Goal: Feedback & Contribution: Leave review/rating

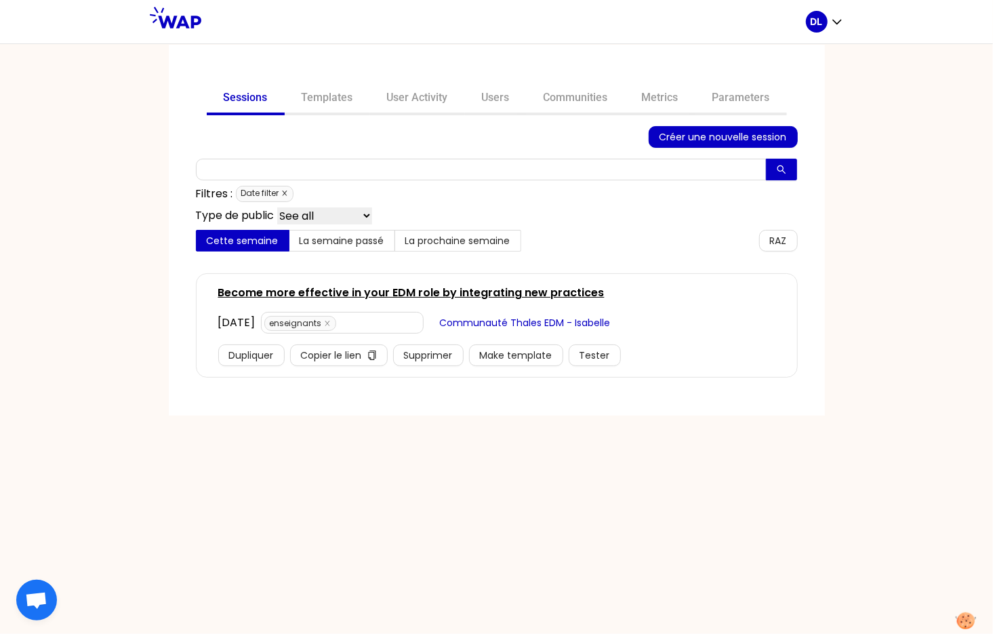
click at [286, 193] on icon "close" at bounding box center [284, 193] width 7 height 7
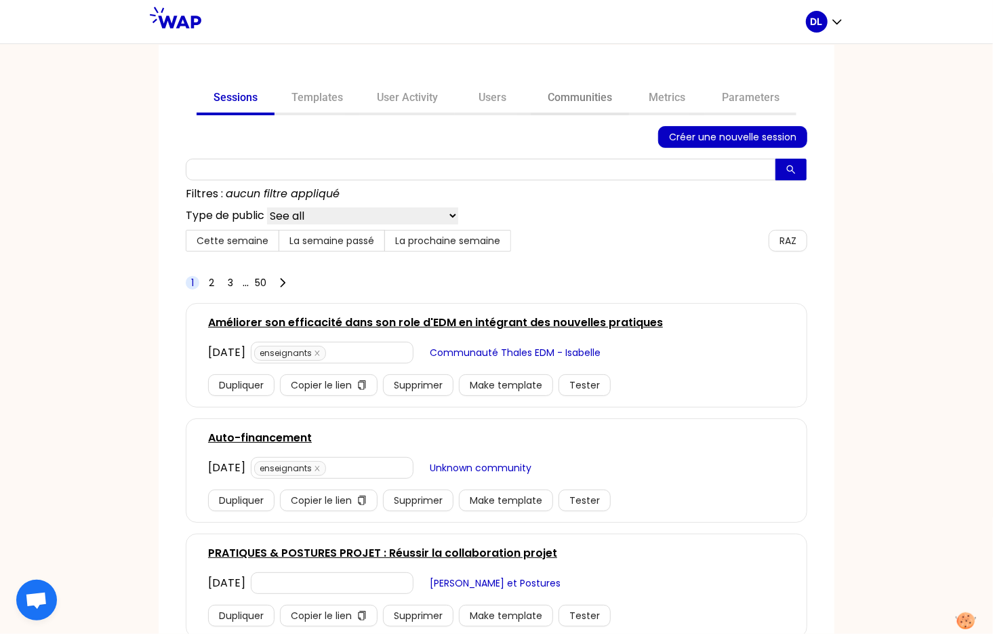
click at [596, 96] on link "Communities" at bounding box center [580, 99] width 98 height 33
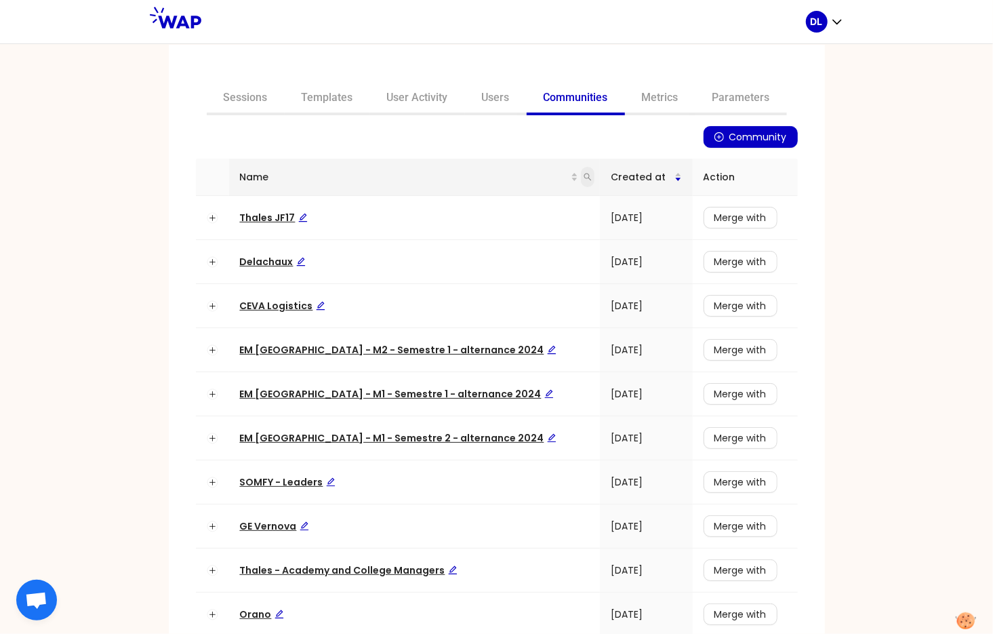
click at [584, 180] on icon "search" at bounding box center [588, 177] width 8 height 8
type input "rexel"
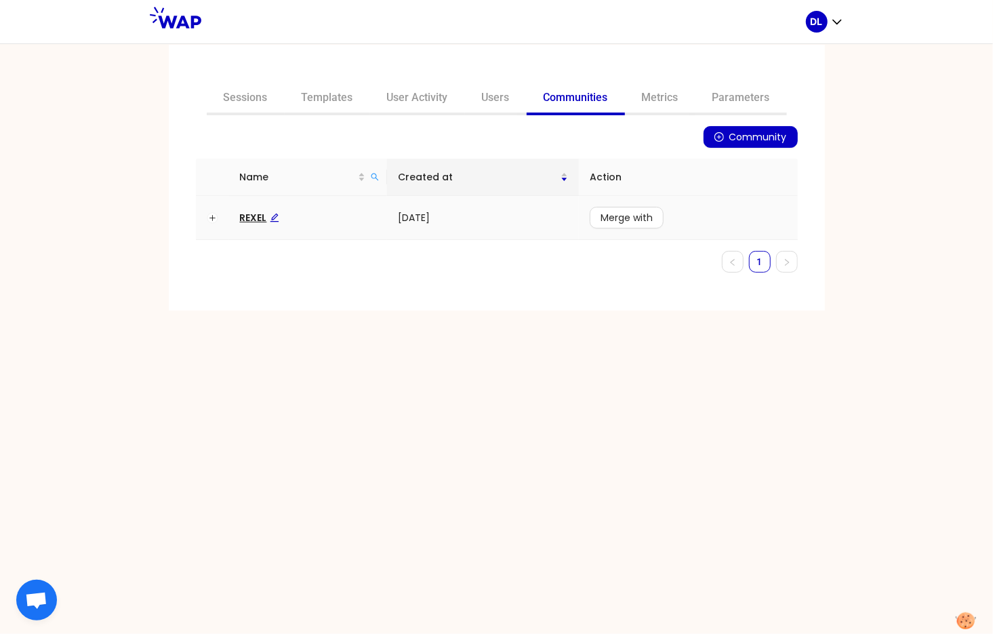
click at [248, 215] on span "REXEL" at bounding box center [259, 218] width 39 height 14
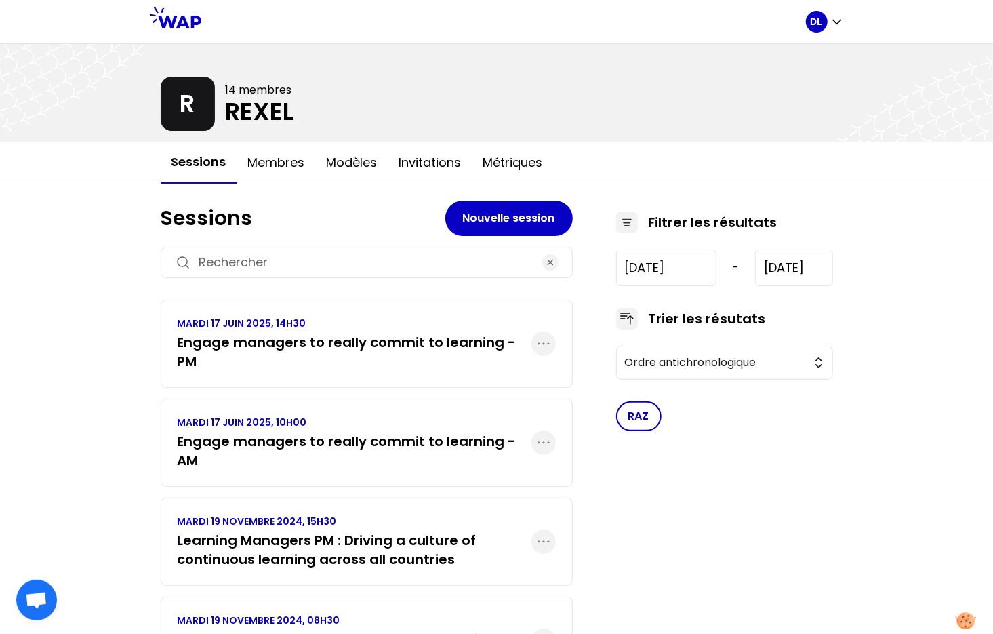
scroll to position [92, 0]
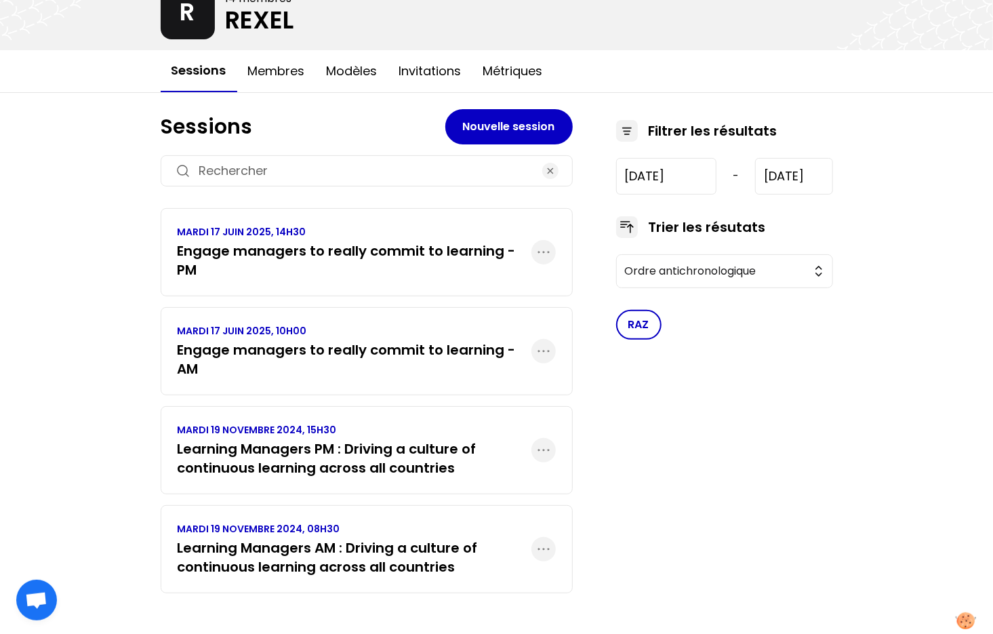
click at [376, 461] on h3 "Learning Managers PM : Driving a culture of continuous learning across all coun…" at bounding box center [355, 458] width 354 height 38
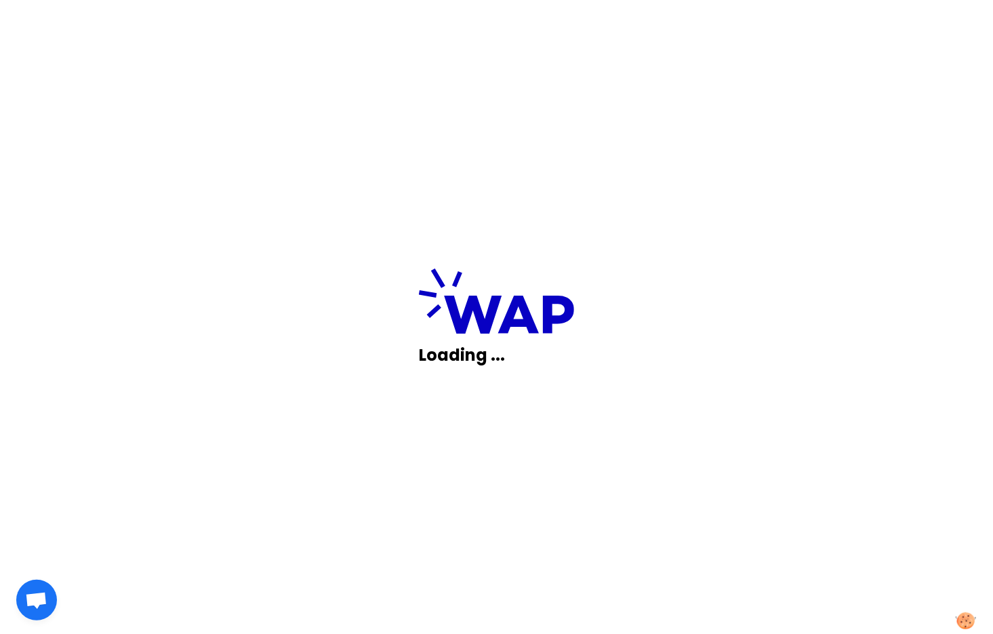
scroll to position [0, 0]
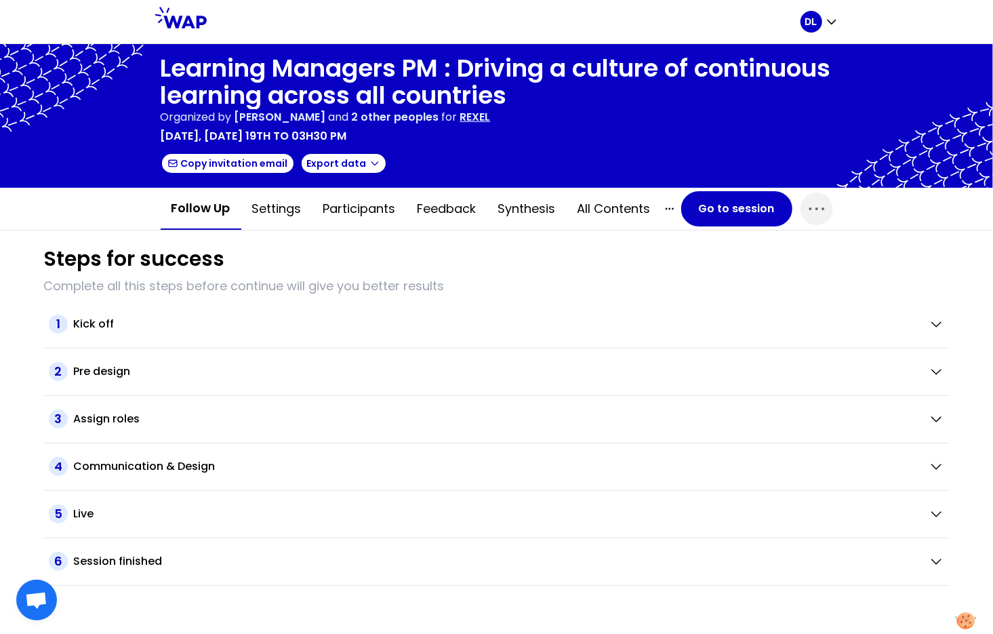
click at [460, 117] on p "REXEL" at bounding box center [475, 117] width 31 height 16
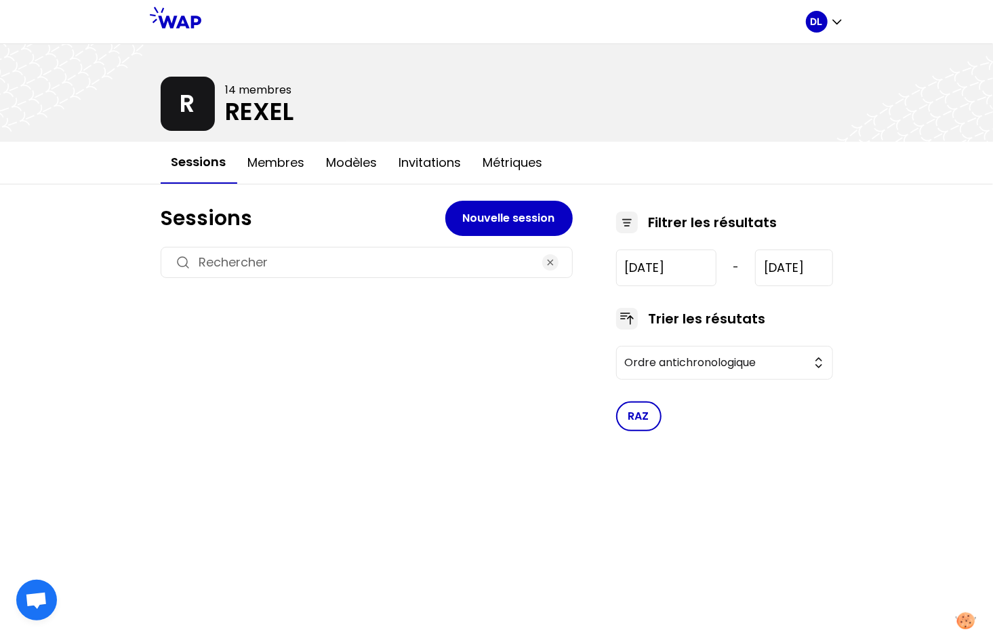
type input "[DATE]"
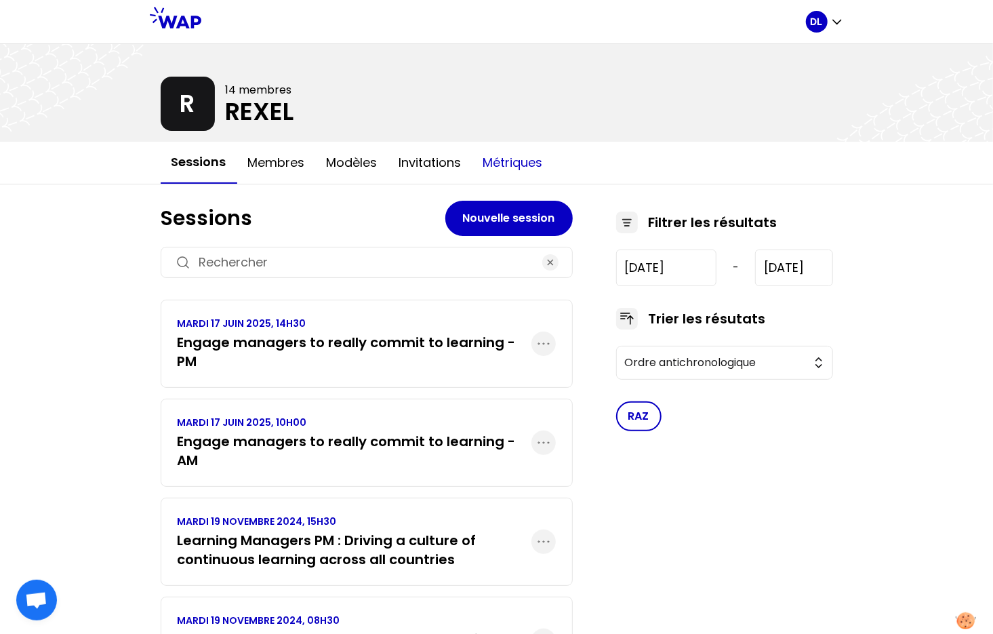
click at [523, 151] on button "Métriques" at bounding box center [513, 162] width 81 height 41
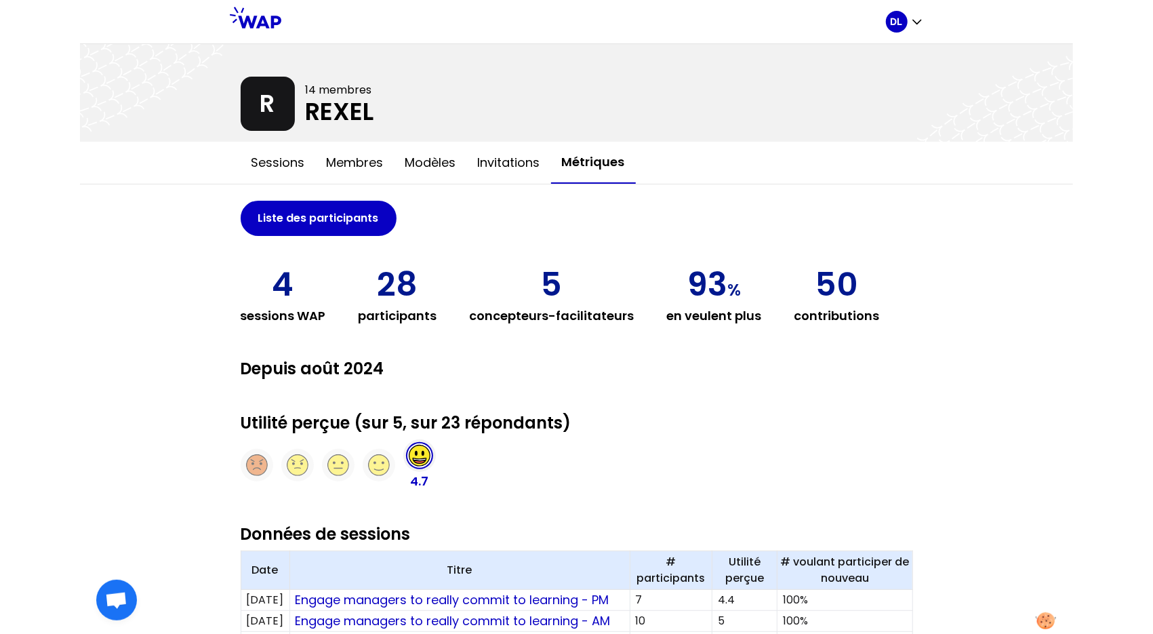
scroll to position [193, 0]
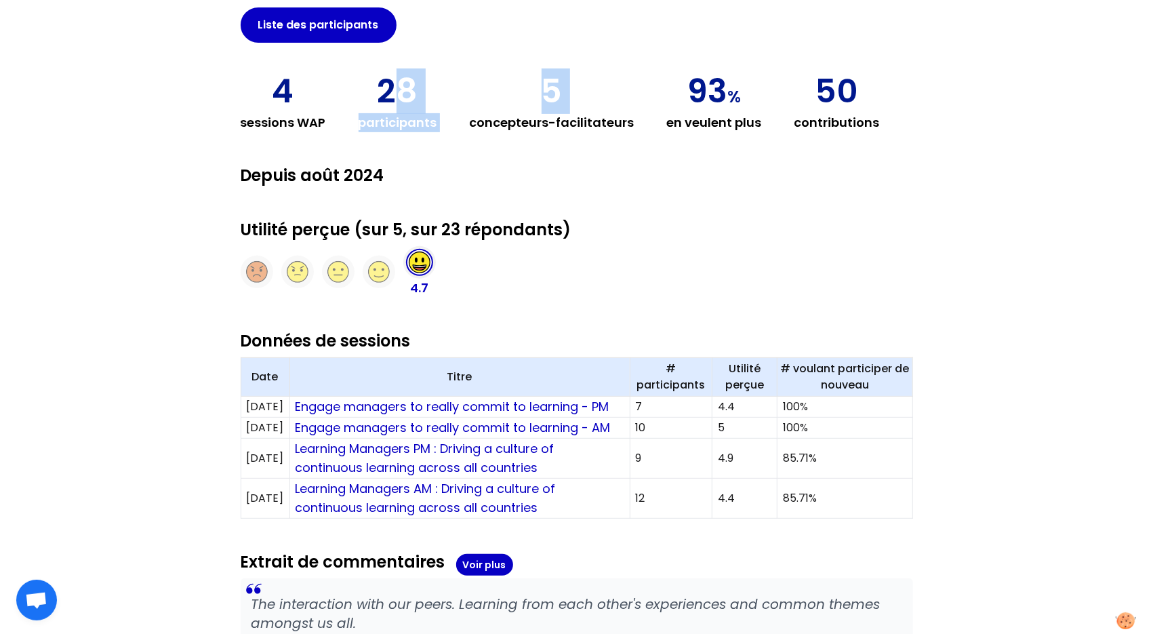
drag, startPoint x: 387, startPoint y: 87, endPoint x: 460, endPoint y: 120, distance: 80.8
click at [460, 120] on div "4 sessions WAP 28 participants 5 concepteurs-facilitateurs 93 % en veulent plus…" at bounding box center [577, 103] width 673 height 57
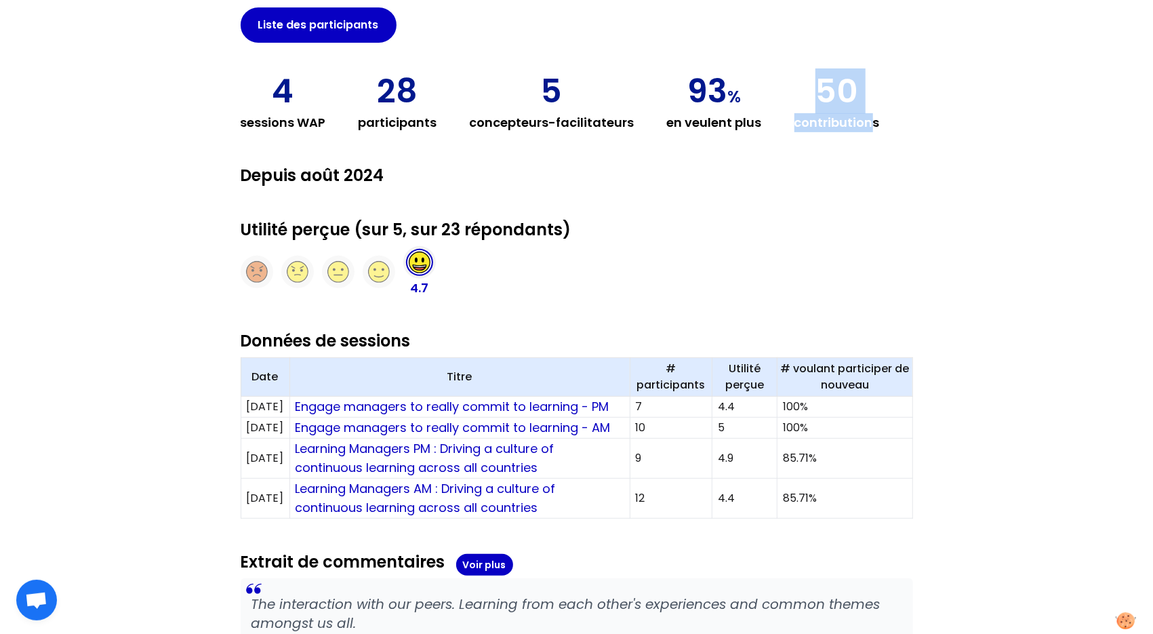
drag, startPoint x: 812, startPoint y: 93, endPoint x: 865, endPoint y: 118, distance: 59.2
click at [865, 118] on div "50 contributions" at bounding box center [837, 103] width 85 height 57
click at [870, 121] on div "4 sessions WAP 28 participants 5 concepteurs-facilitateurs 93 % en veulent plus…" at bounding box center [577, 103] width 673 height 57
drag, startPoint x: 870, startPoint y: 121, endPoint x: 813, endPoint y: 100, distance: 60.7
click at [813, 100] on div "4 sessions WAP 28 participants 5 concepteurs-facilitateurs 93 % en veulent plus…" at bounding box center [577, 103] width 673 height 57
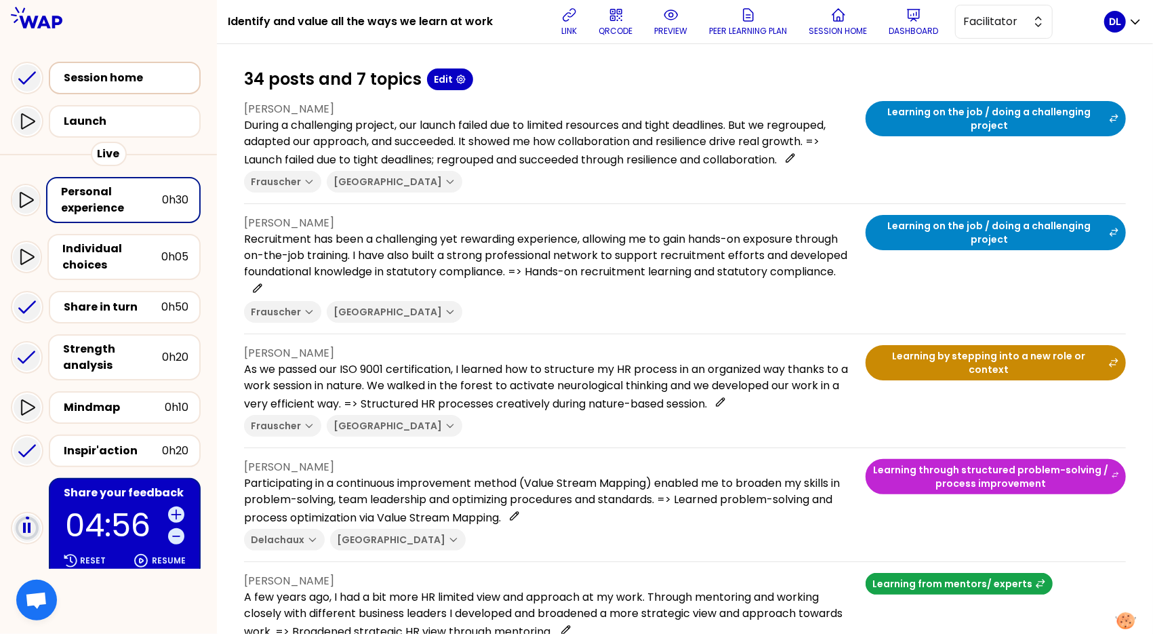
click at [138, 83] on div "Session home" at bounding box center [129, 78] width 130 height 16
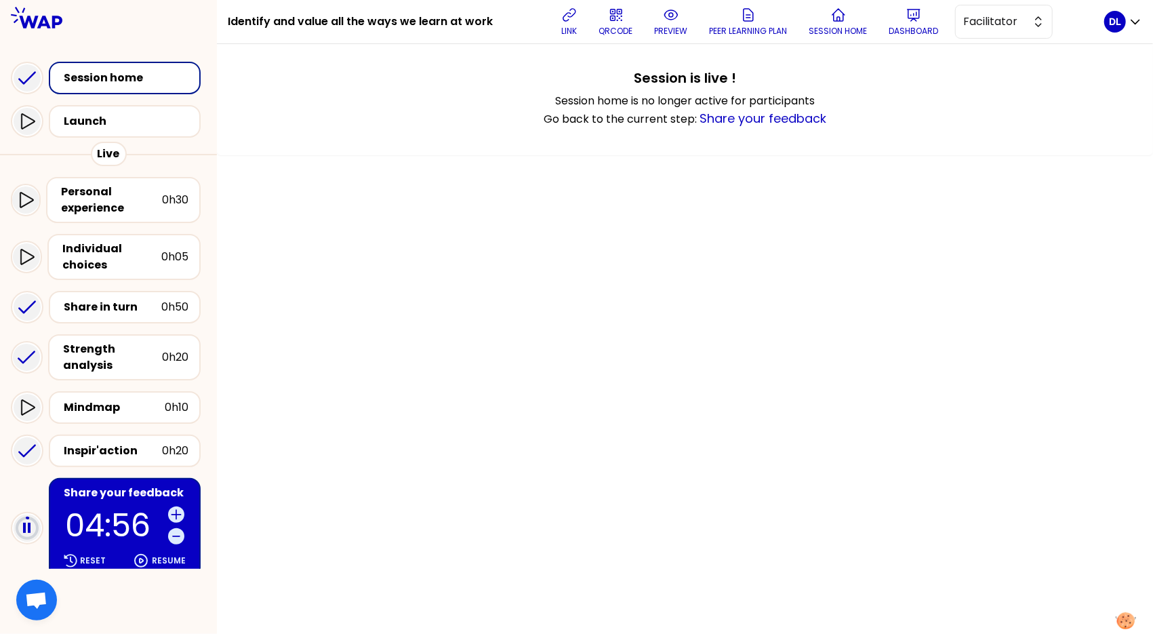
click at [384, 19] on h1 "Identify and value all the ways we learn at work" at bounding box center [360, 21] width 265 height 43
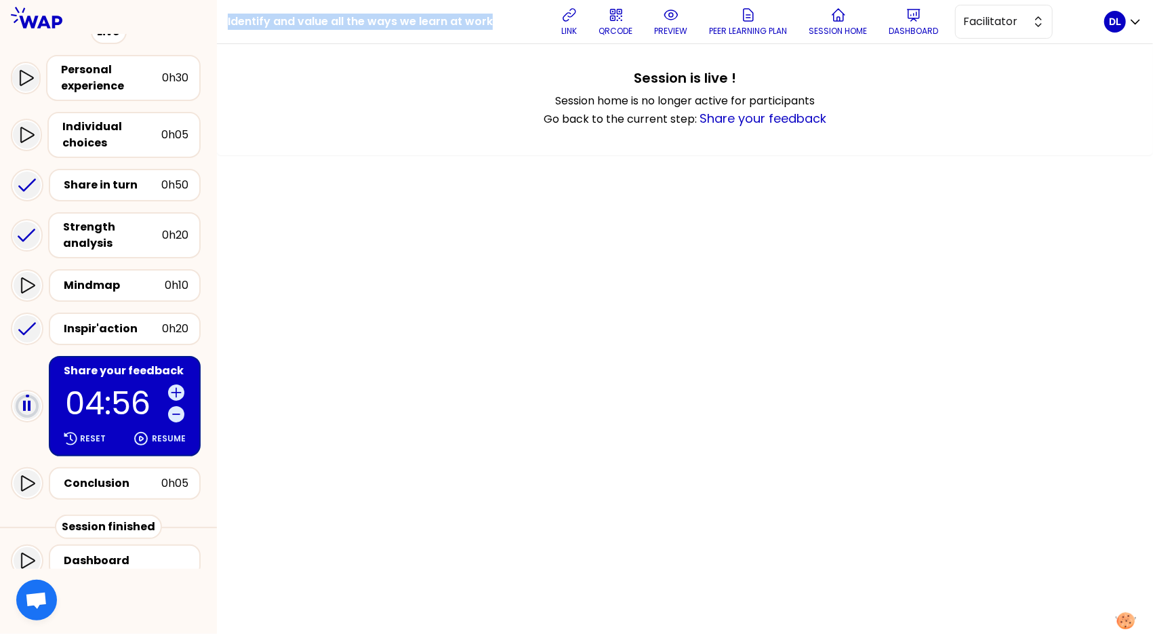
scroll to position [136, 0]
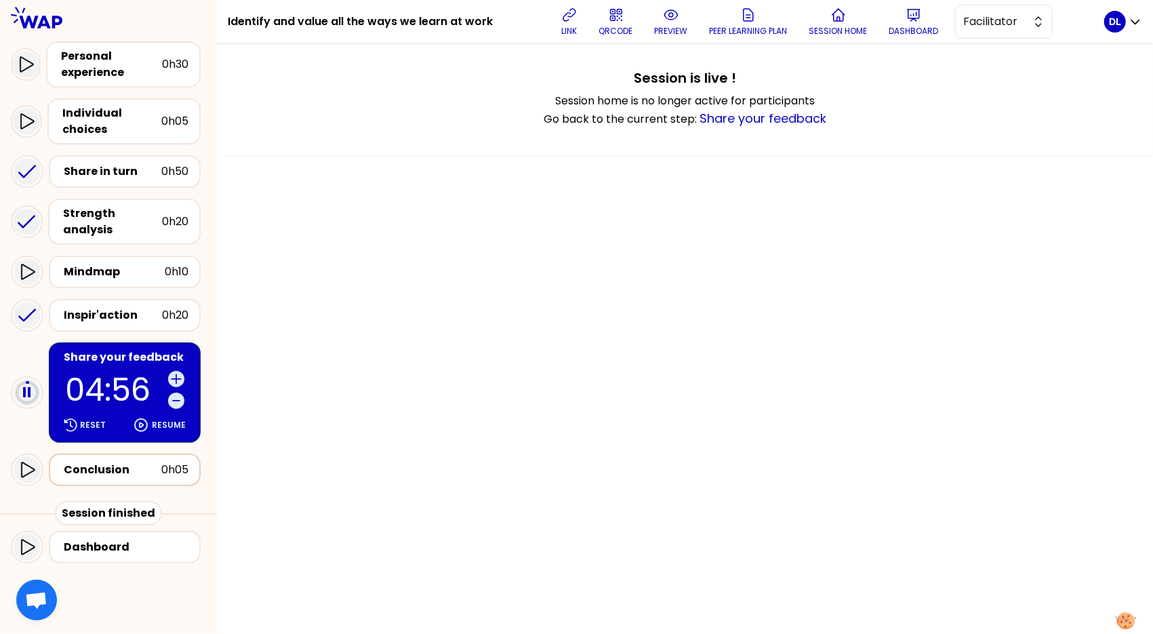
click at [110, 475] on div "Conclusion" at bounding box center [113, 470] width 98 height 16
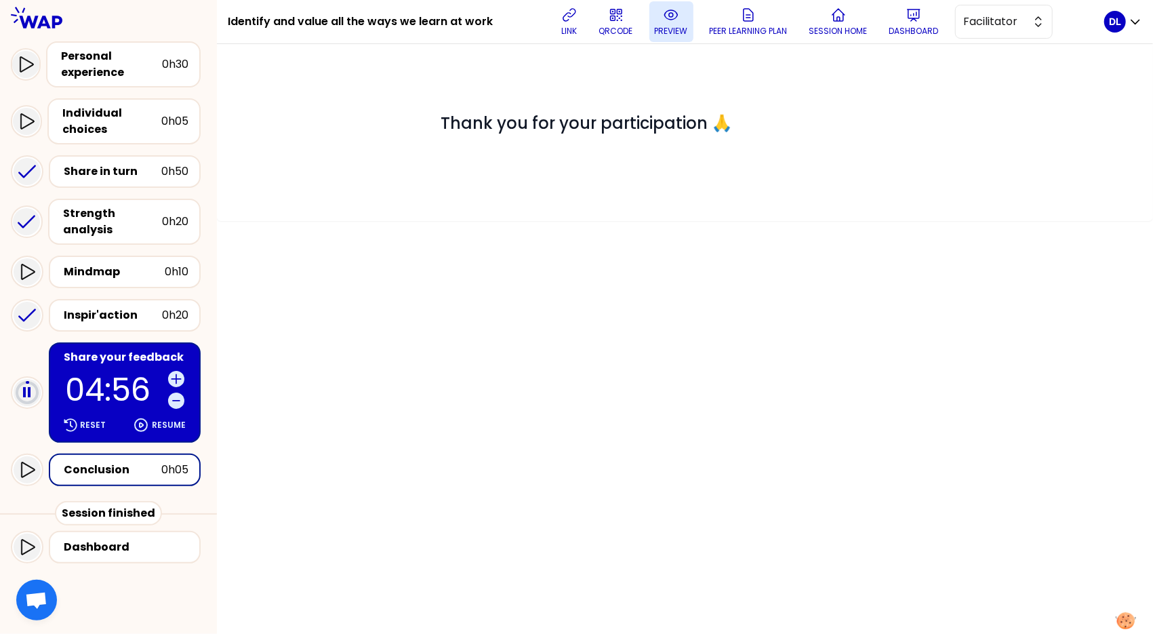
click at [684, 34] on p "preview" at bounding box center [671, 31] width 33 height 11
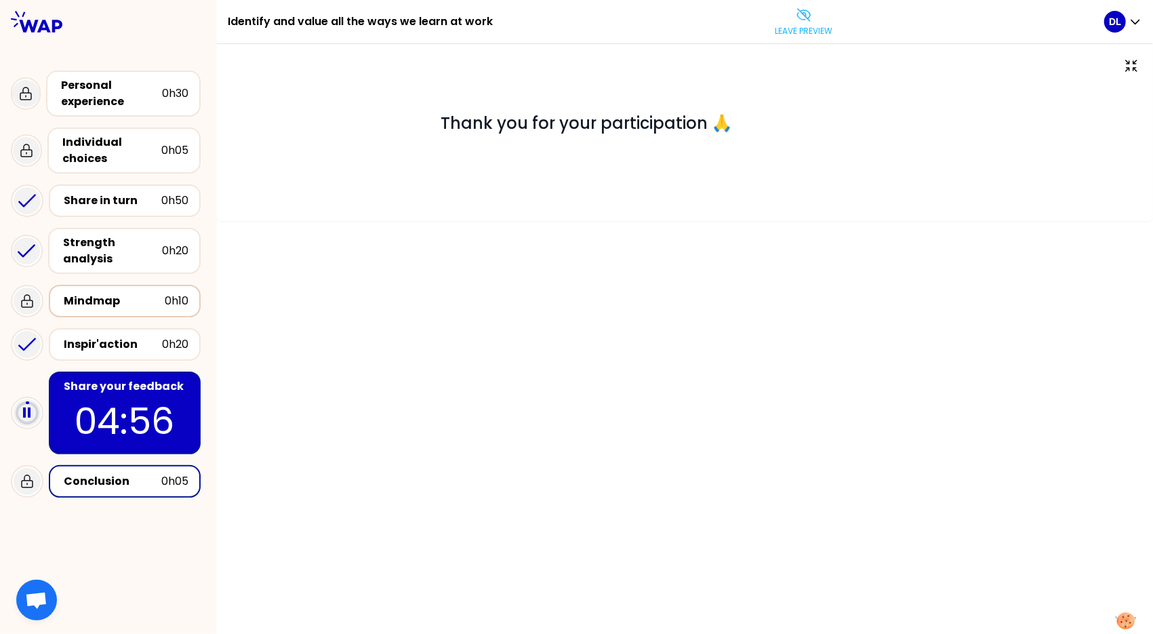
click at [119, 304] on div "Mindmap" at bounding box center [114, 301] width 101 height 16
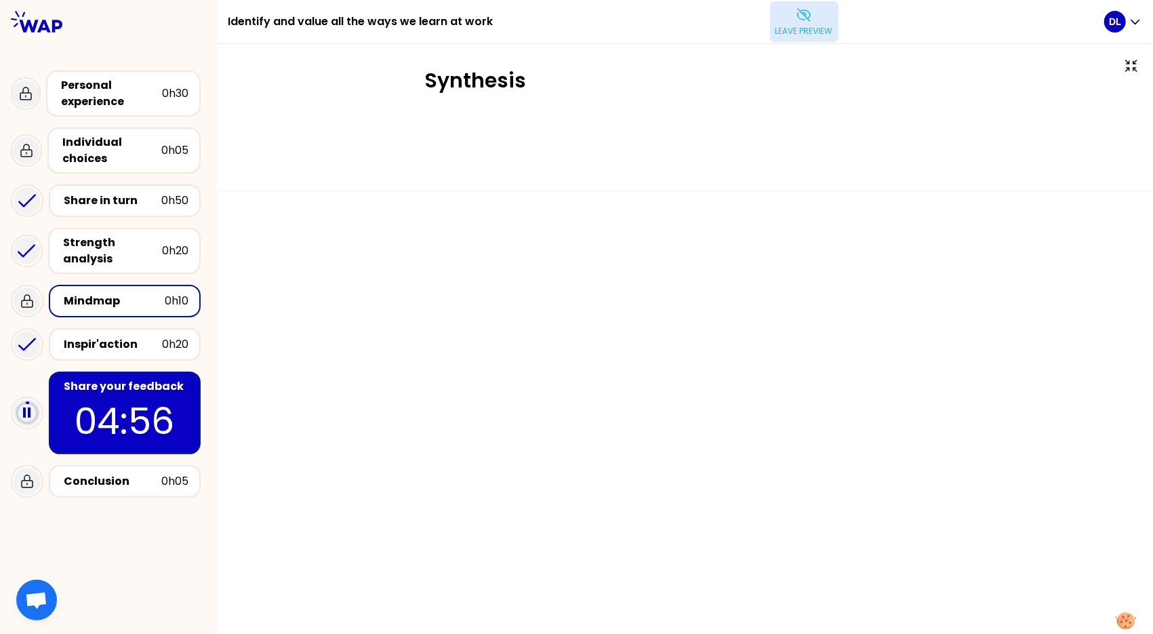
click at [796, 7] on icon at bounding box center [804, 15] width 16 height 16
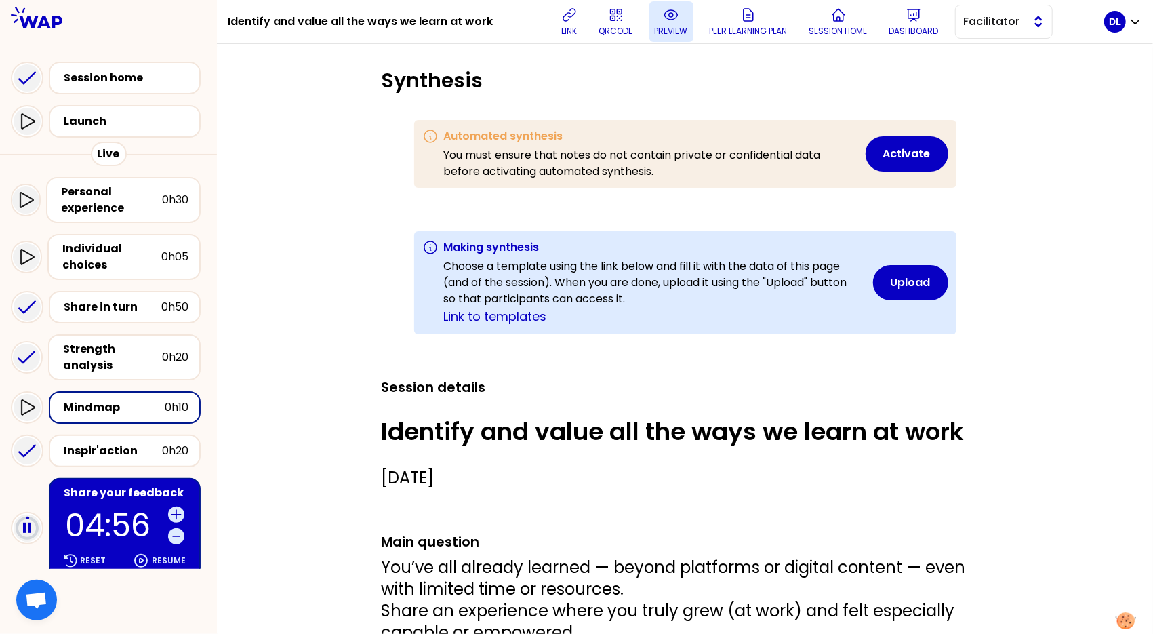
scroll to position [6521, 6339]
click at [991, 28] on span "Facilitator" at bounding box center [994, 22] width 61 height 16
click at [985, 54] on span "Editor" at bounding box center [1012, 55] width 58 height 16
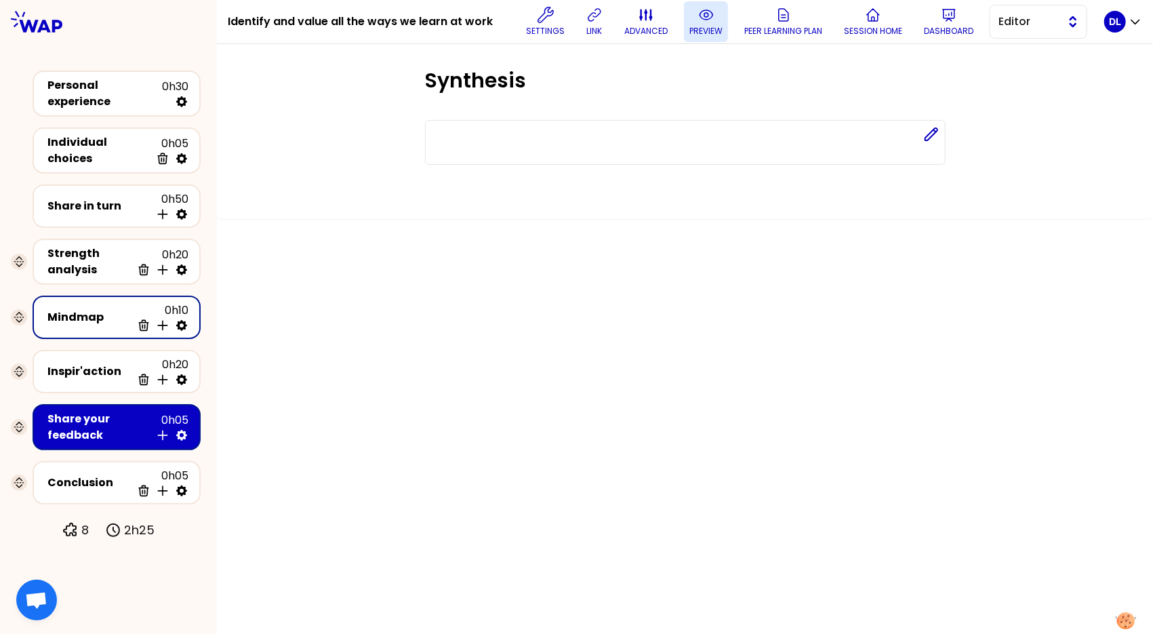
click at [1032, 28] on span "Editor" at bounding box center [1029, 22] width 61 height 16
click at [1018, 71] on span "Facilitator" at bounding box center [1047, 77] width 58 height 16
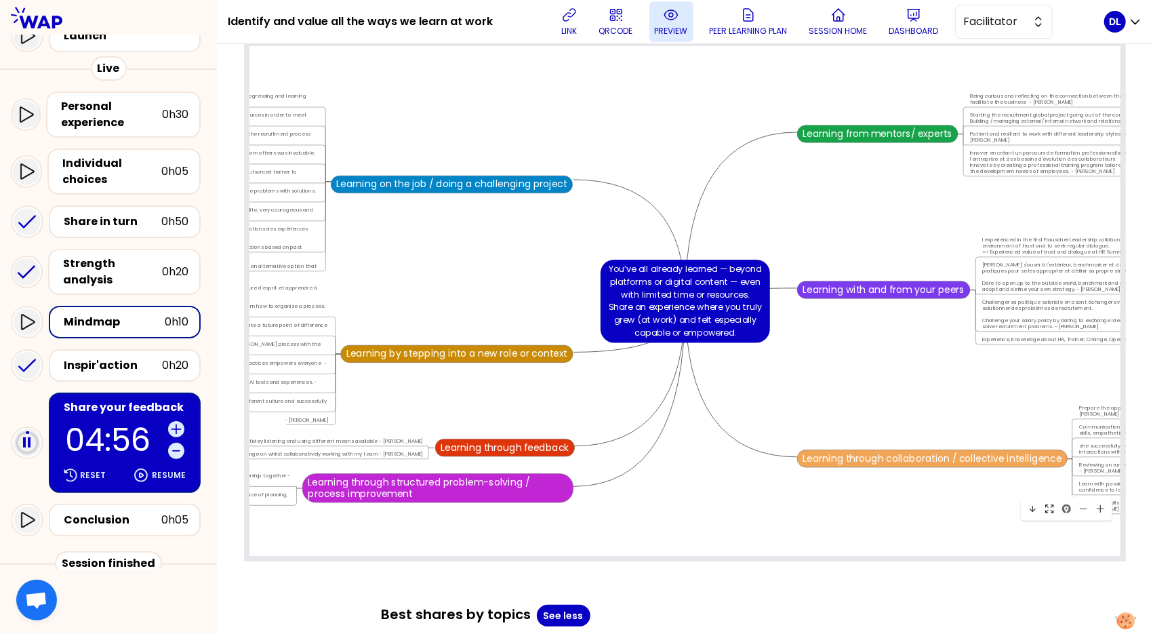
scroll to position [132, 0]
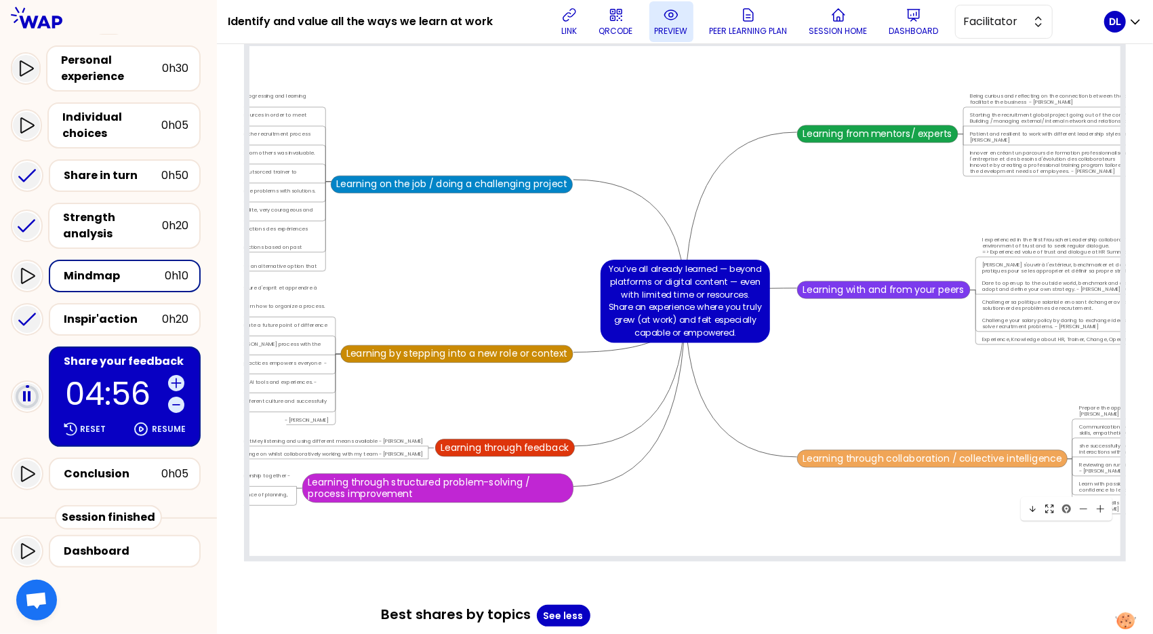
click at [119, 386] on p "04:56" at bounding box center [114, 393] width 98 height 31
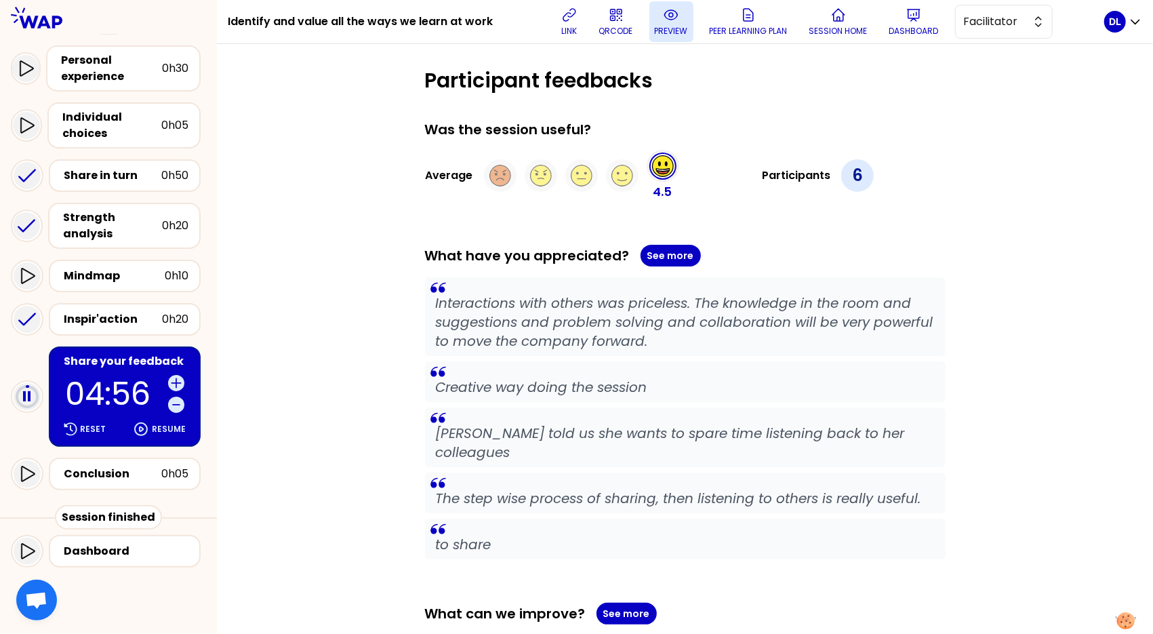
click at [856, 173] on p "6" at bounding box center [857, 176] width 11 height 22
click at [859, 175] on p "6" at bounding box center [857, 176] width 11 height 22
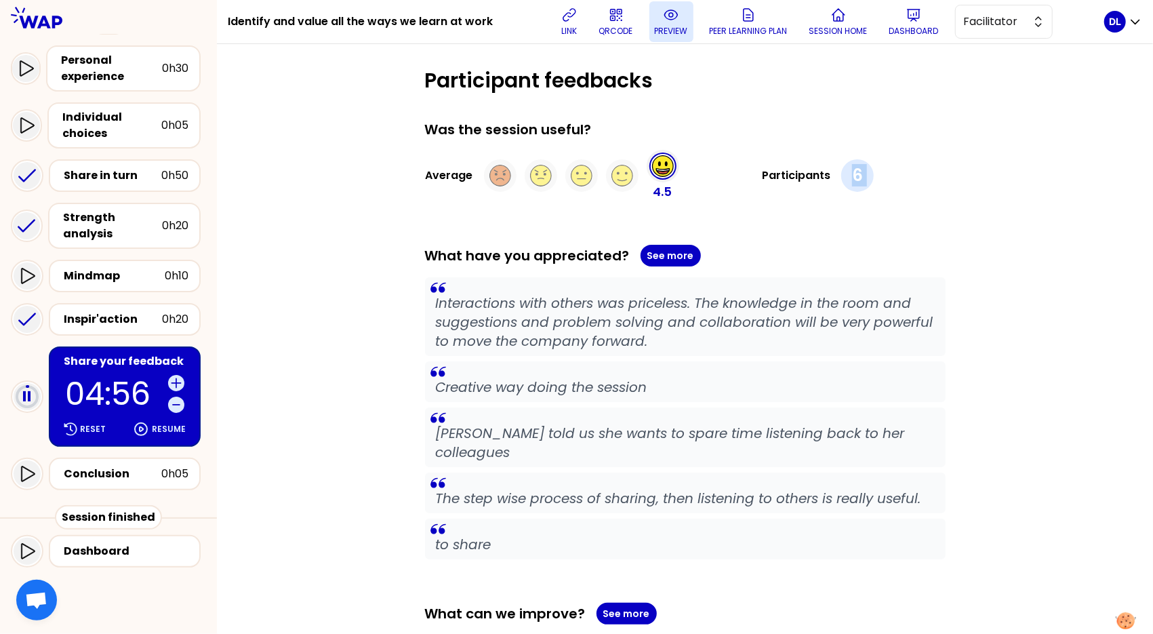
click at [859, 175] on p "6" at bounding box center [857, 176] width 11 height 22
click at [885, 127] on div "Was the session useful?" at bounding box center [685, 129] width 521 height 19
